Goal: Information Seeking & Learning: Learn about a topic

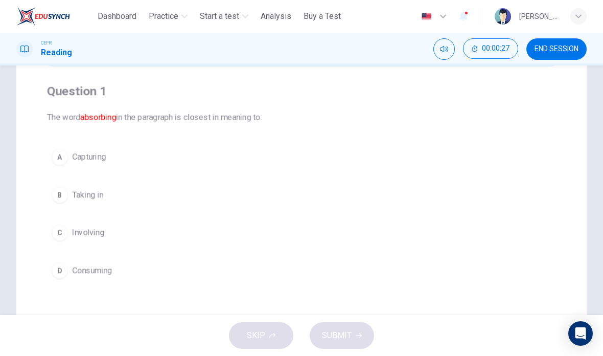
scroll to position [72, 0]
click at [302, 203] on button "B Taking in" at bounding box center [301, 193] width 509 height 26
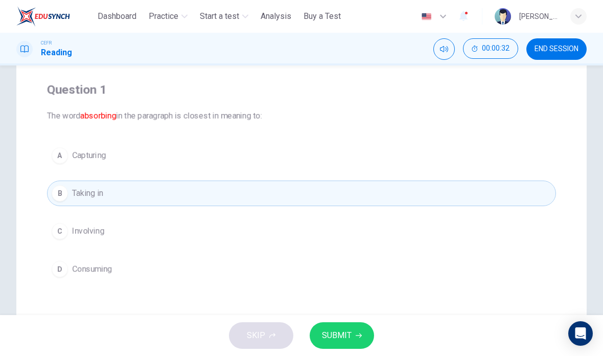
click at [353, 330] on button "SUBMIT" at bounding box center [342, 335] width 64 height 27
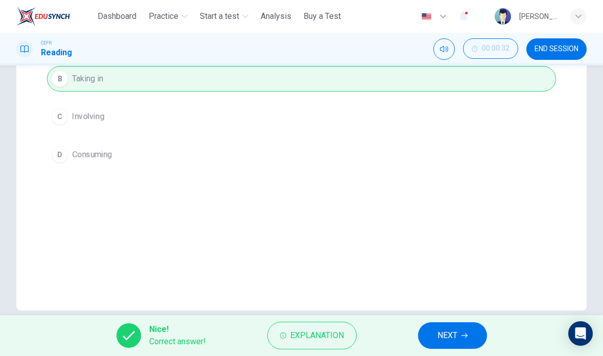
click at [334, 333] on span "Explanation" at bounding box center [317, 335] width 54 height 14
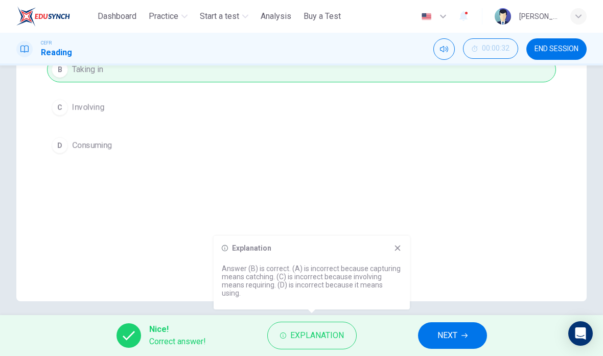
scroll to position [196, 0]
click at [460, 336] on button "NEXT" at bounding box center [452, 335] width 69 height 27
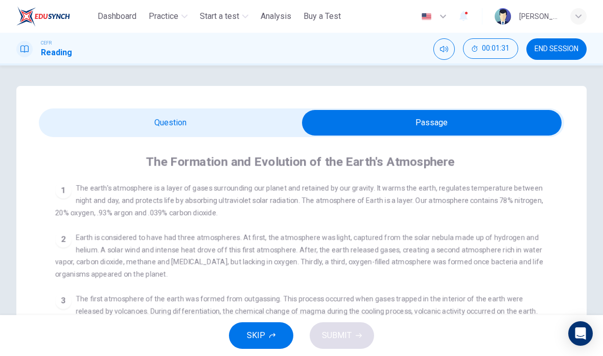
scroll to position [0, 0]
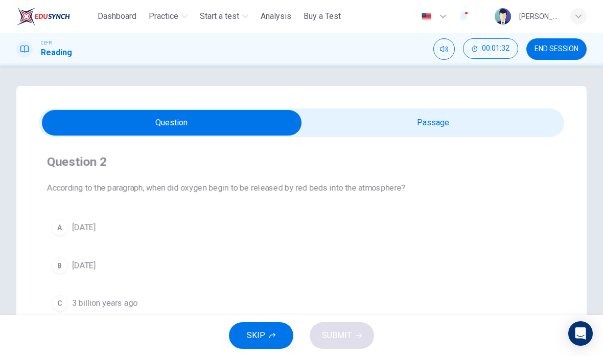
click at [255, 227] on button "A [DATE]" at bounding box center [301, 228] width 509 height 26
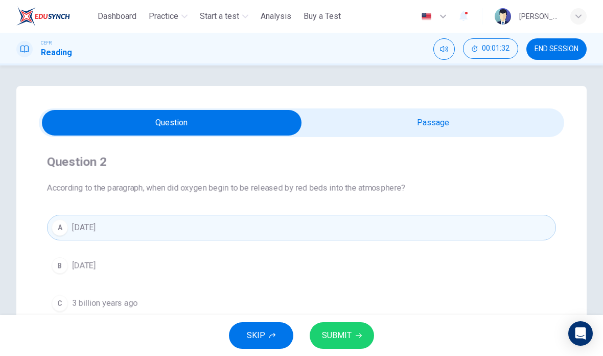
click at [348, 335] on span "SUBMIT" at bounding box center [337, 335] width 30 height 14
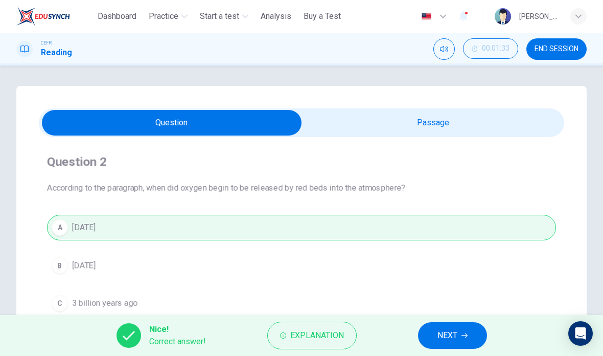
click at [456, 324] on button "NEXT" at bounding box center [452, 335] width 69 height 27
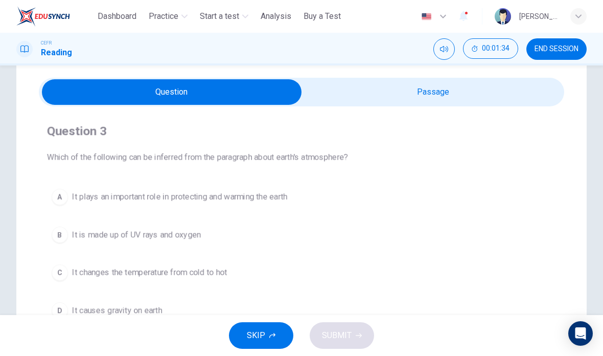
scroll to position [34, 0]
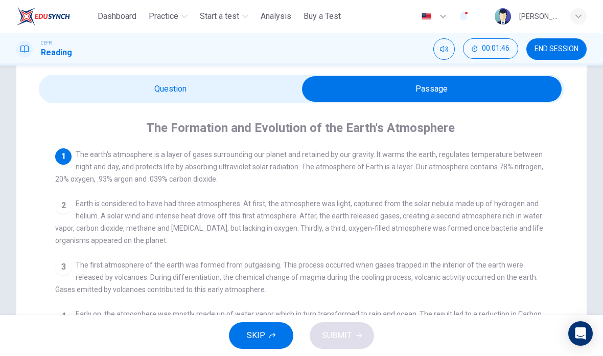
click at [251, 192] on div "1 The earth's atmosphere is a layer of gases surrounding our planet and retaine…" at bounding box center [308, 331] width 506 height 366
click at [268, 234] on span "Earth is considered to have had three atmospheres. At first, the atmosphere was…" at bounding box center [299, 221] width 488 height 45
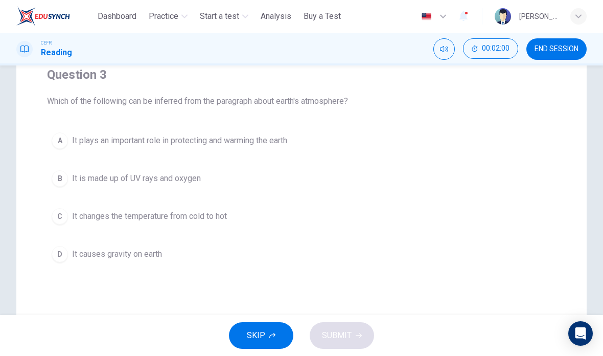
scroll to position [102, 0]
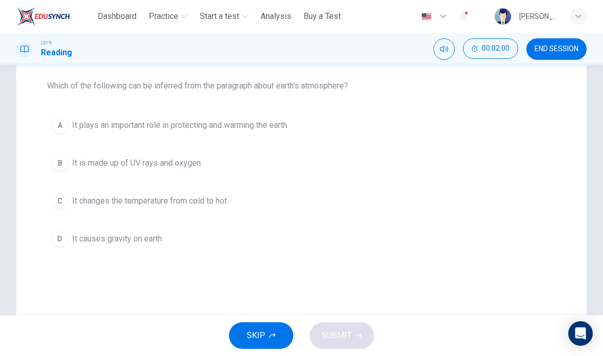
click at [248, 249] on button "D It causes gravity on earth" at bounding box center [301, 239] width 509 height 26
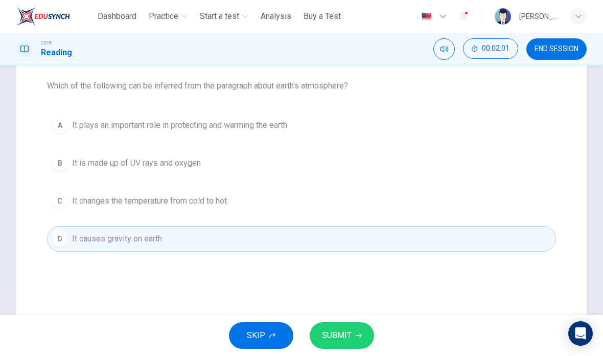
click at [346, 330] on span "SUBMIT" at bounding box center [337, 335] width 30 height 14
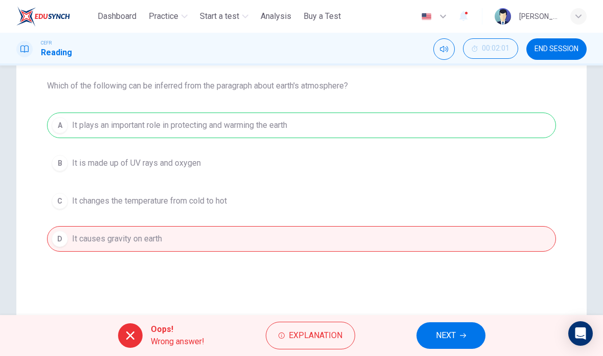
click at [294, 327] on button "Explanation" at bounding box center [310, 335] width 89 height 28
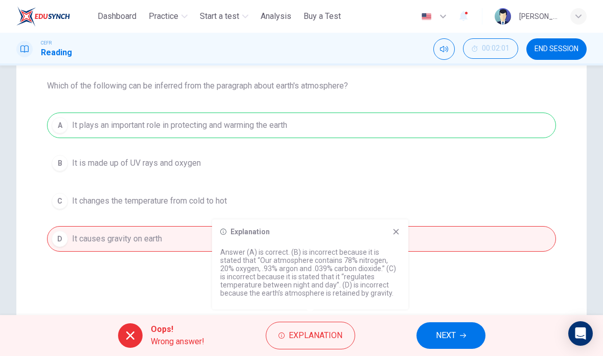
click at [448, 326] on button "NEXT" at bounding box center [450, 335] width 69 height 27
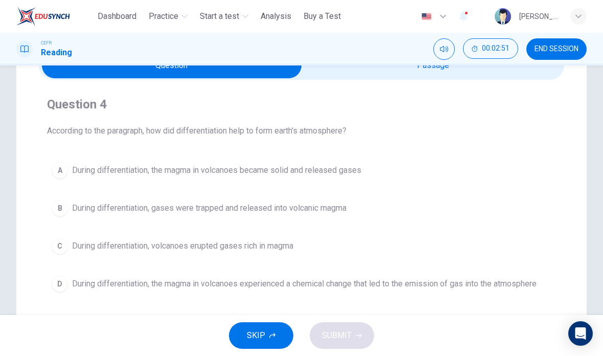
scroll to position [58, 0]
click at [335, 206] on span "During differentiation, gases were trapped and released into volcanic magma" at bounding box center [209, 207] width 274 height 12
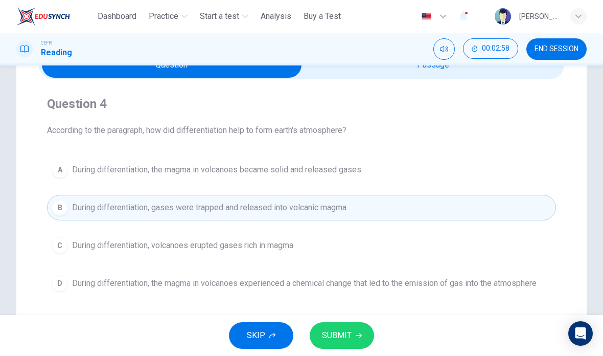
click at [340, 338] on span "SUBMIT" at bounding box center [337, 335] width 30 height 14
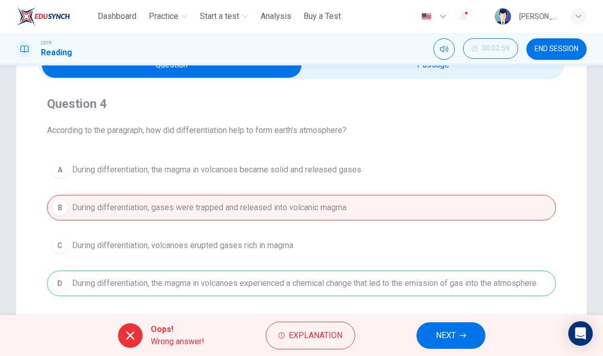
click at [559, 46] on span "END SESSION" at bounding box center [556, 49] width 44 height 8
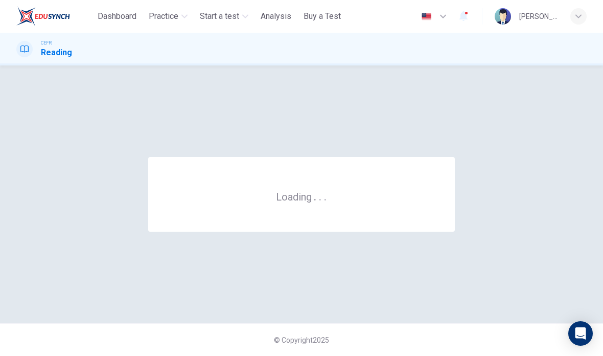
scroll to position [0, 0]
